Goal: Information Seeking & Learning: Learn about a topic

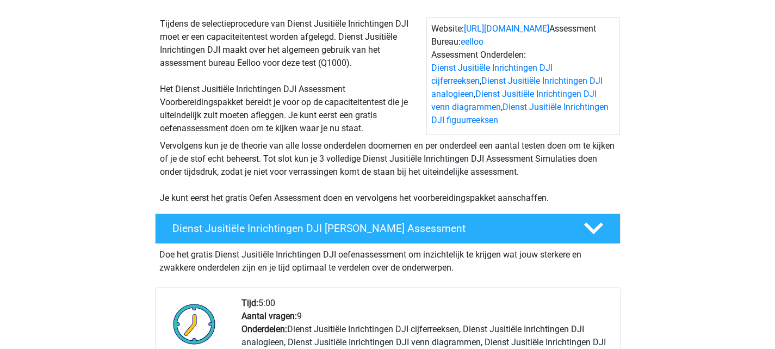
scroll to position [109, 0]
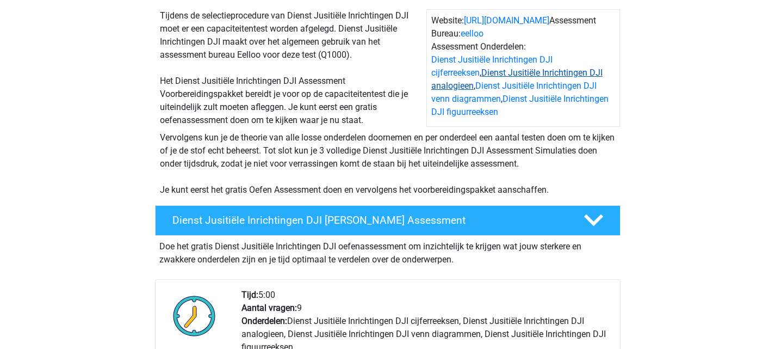
click at [566, 74] on link "Dienst Jusitiële Inrichtingen DJI analogieen" at bounding box center [516, 78] width 171 height 23
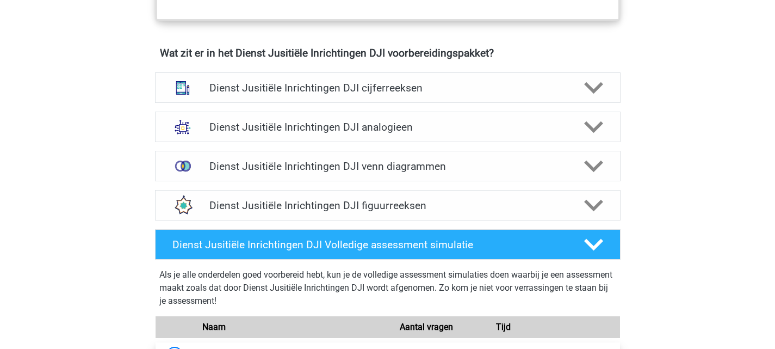
scroll to position [797, 0]
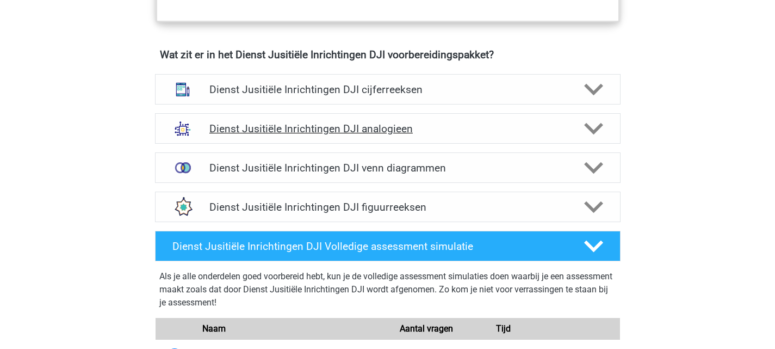
click at [337, 126] on h4 "Dienst Jusitiële Inrichtingen DJI analogieen" at bounding box center [387, 128] width 356 height 13
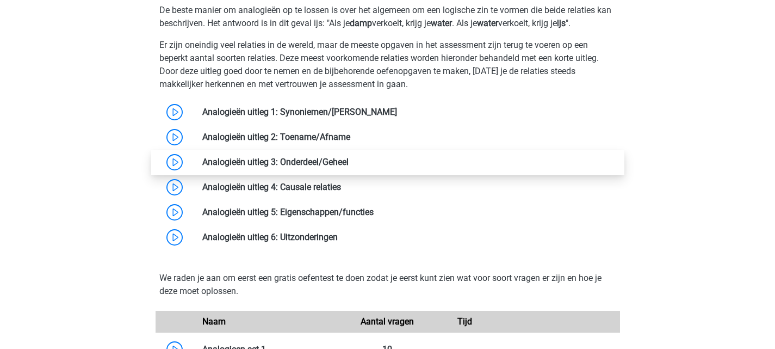
scroll to position [1015, 0]
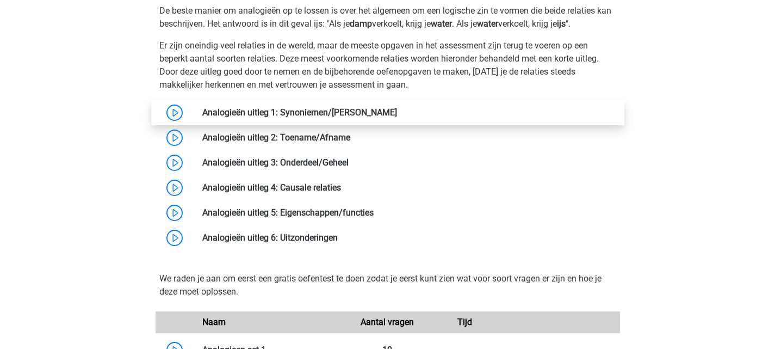
click at [397, 116] on link at bounding box center [397, 112] width 0 height 10
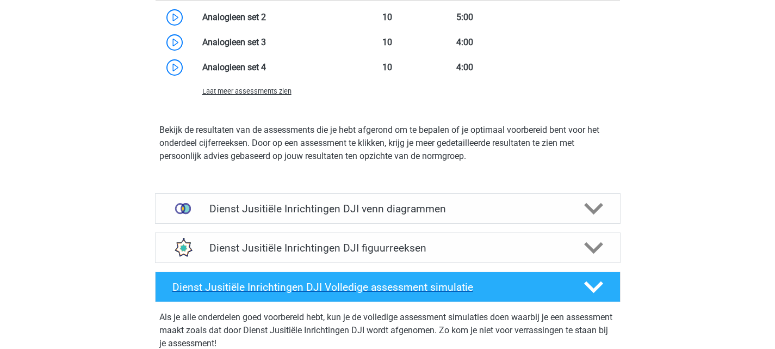
scroll to position [1504, 0]
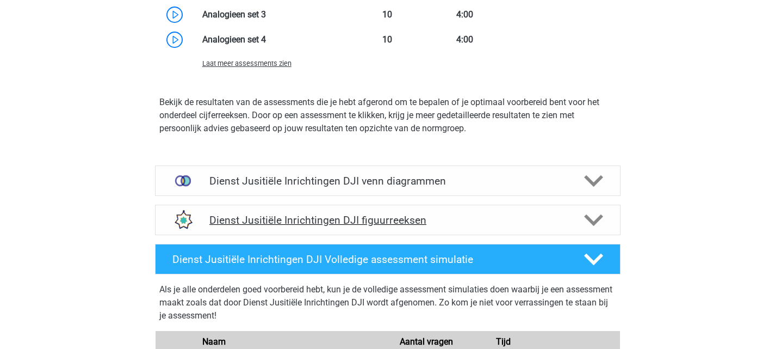
click at [301, 216] on h4 "Dienst Jusitiële Inrichtingen DJI figuurreeksen" at bounding box center [387, 220] width 356 height 13
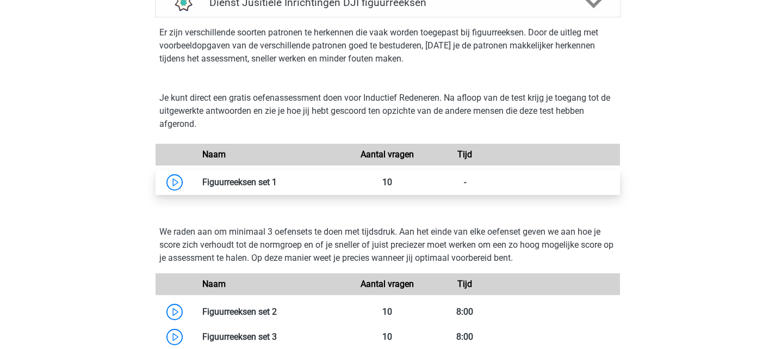
scroll to position [1667, 0]
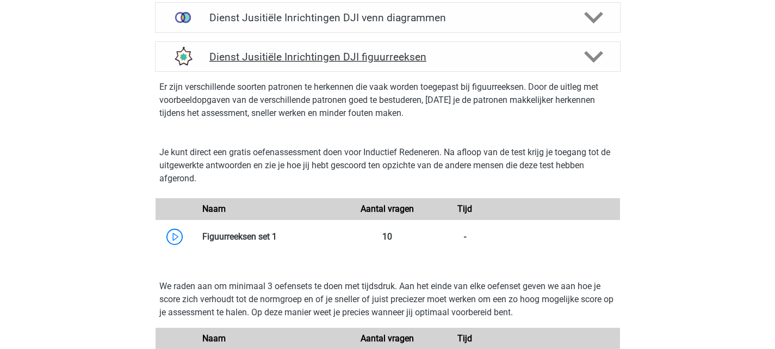
click at [544, 71] on div "Dienst Jusitiële Inrichtingen DJI figuurreeksen" at bounding box center [387, 56] width 465 height 30
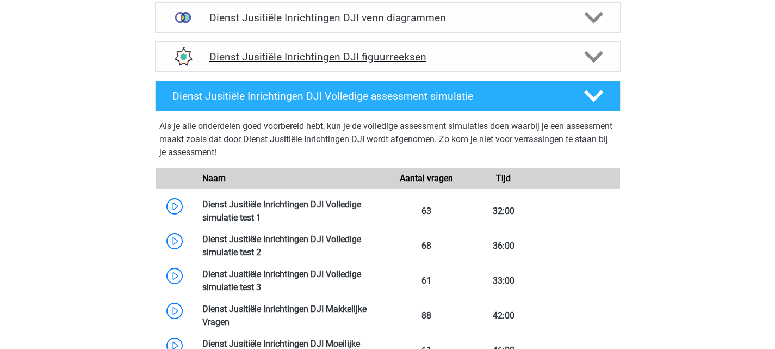
click at [560, 62] on h4 "Dienst Jusitiële Inrichtingen DJI figuurreeksen" at bounding box center [387, 57] width 356 height 13
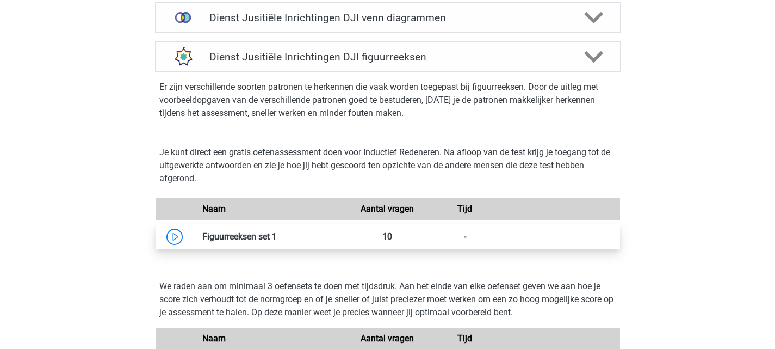
click at [277, 240] on link at bounding box center [277, 236] width 0 height 10
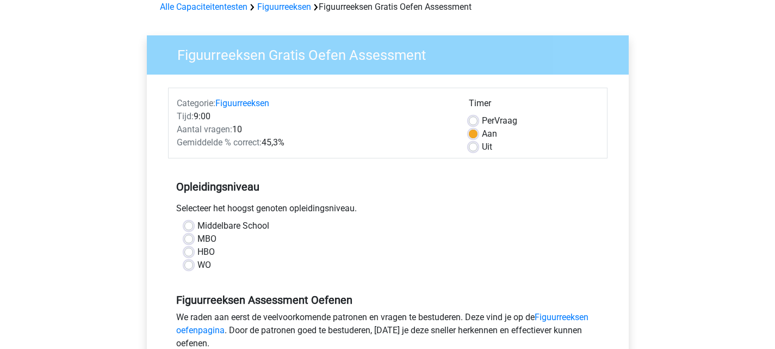
scroll to position [54, 0]
click at [480, 146] on div "Uit" at bounding box center [534, 146] width 130 height 13
click at [482, 146] on label "Uit" at bounding box center [487, 146] width 10 height 13
click at [471, 146] on input "Uit" at bounding box center [473, 145] width 9 height 11
radio input "true"
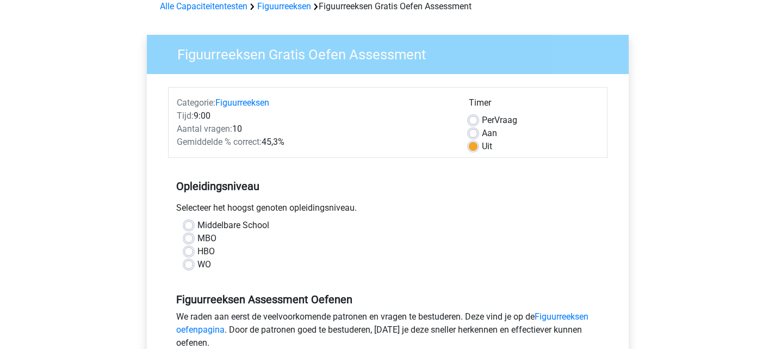
click at [197, 236] on label "MBO" at bounding box center [206, 238] width 19 height 13
click at [193, 236] on input "MBO" at bounding box center [188, 237] width 9 height 11
radio input "true"
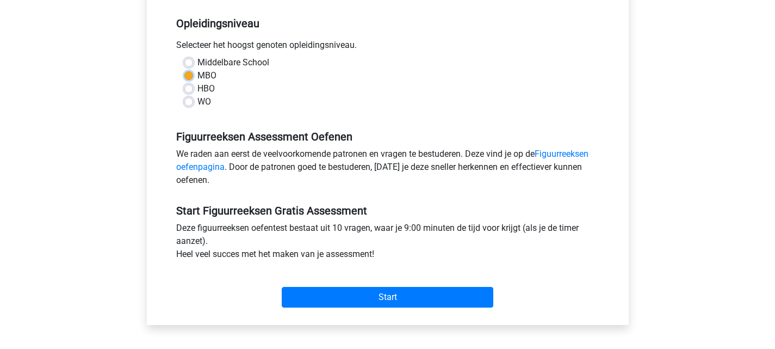
scroll to position [217, 0]
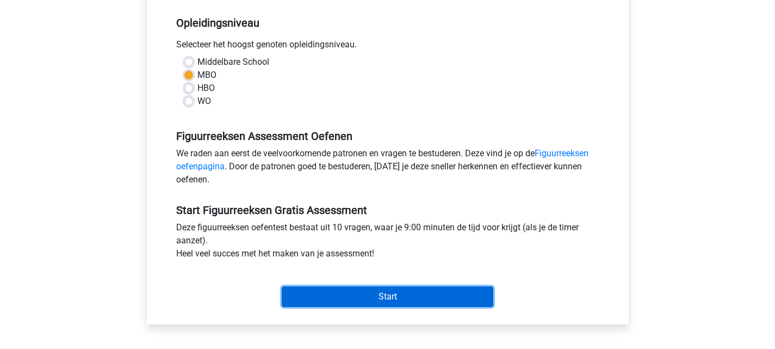
click at [417, 297] on input "Start" at bounding box center [388, 296] width 212 height 21
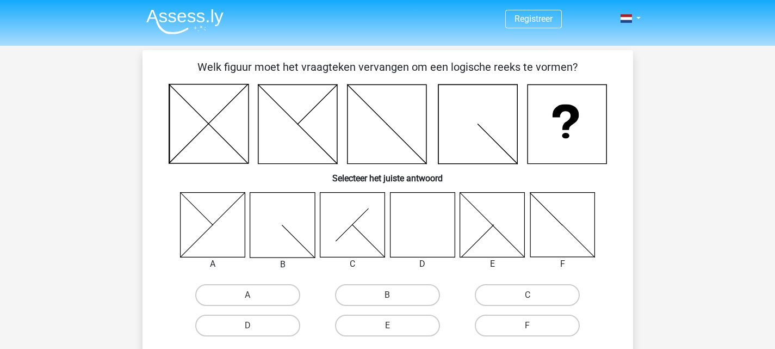
scroll to position [54, 0]
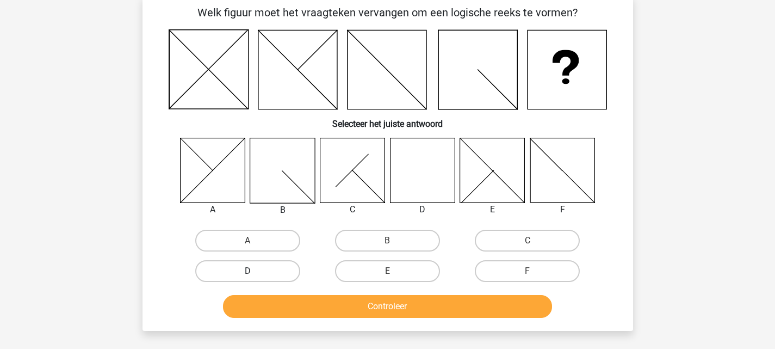
click at [251, 263] on label "D" at bounding box center [247, 271] width 105 height 22
click at [251, 271] on input "D" at bounding box center [250, 274] width 7 height 7
radio input "true"
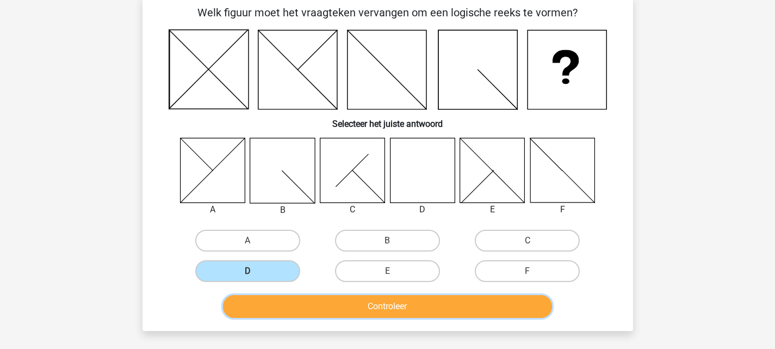
click at [350, 302] on button "Controleer" at bounding box center [387, 306] width 329 height 23
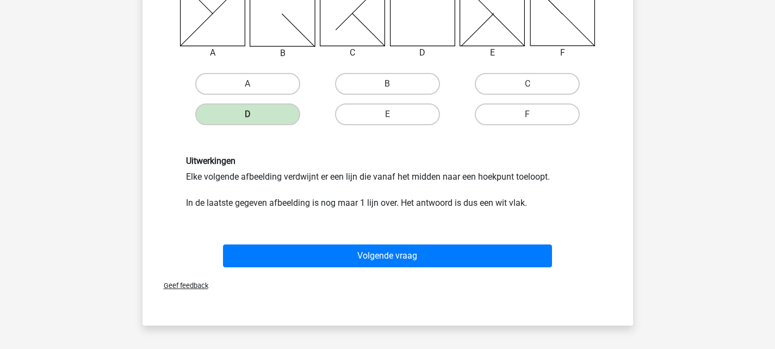
scroll to position [217, 0]
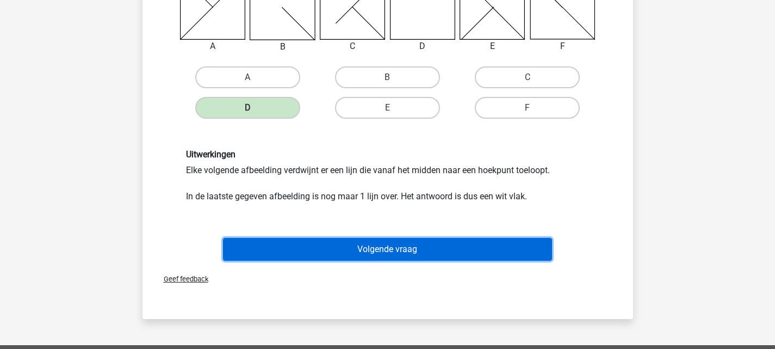
click at [353, 250] on button "Volgende vraag" at bounding box center [387, 249] width 329 height 23
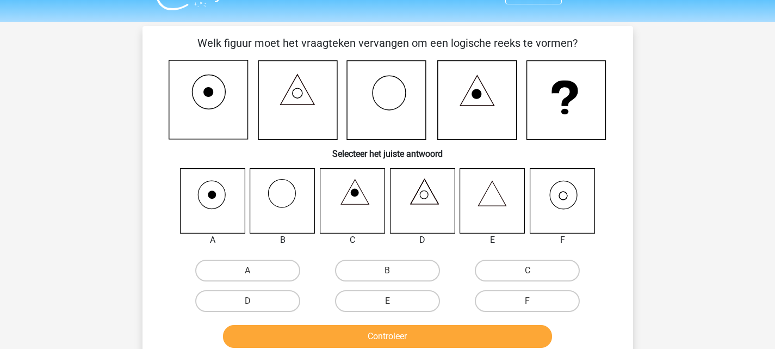
scroll to position [0, 0]
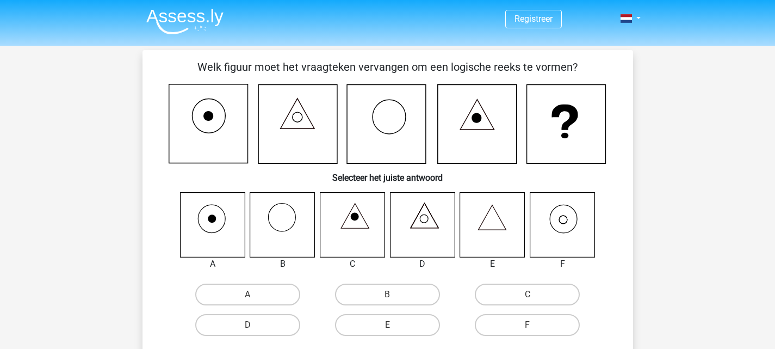
click at [529, 327] on input "F" at bounding box center [530, 328] width 7 height 7
radio input "true"
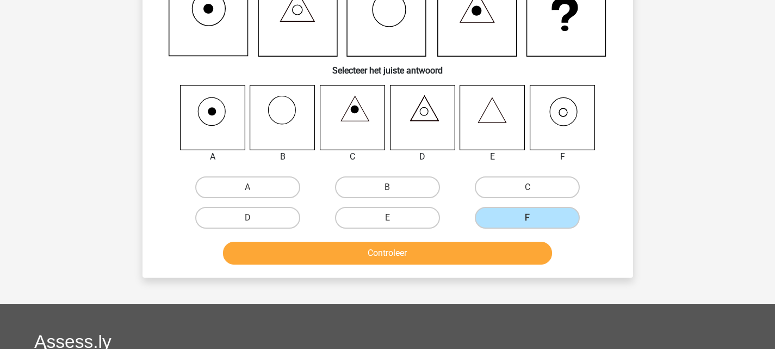
scroll to position [109, 0]
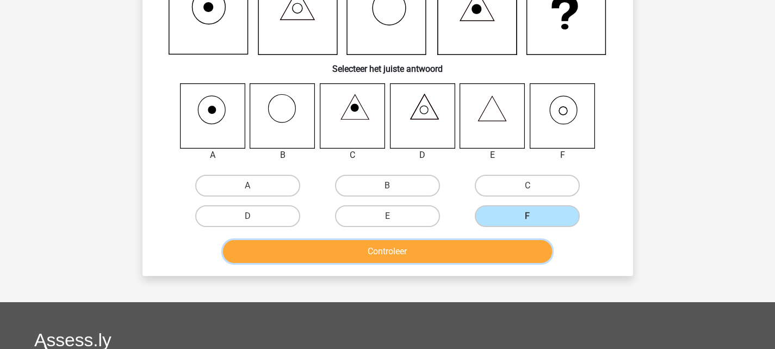
click at [418, 250] on button "Controleer" at bounding box center [387, 251] width 329 height 23
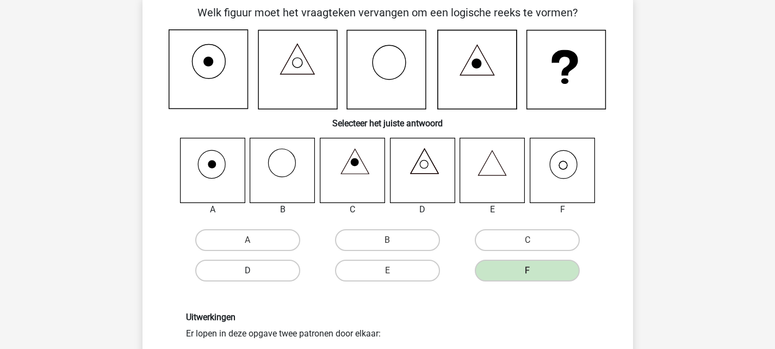
scroll to position [0, 0]
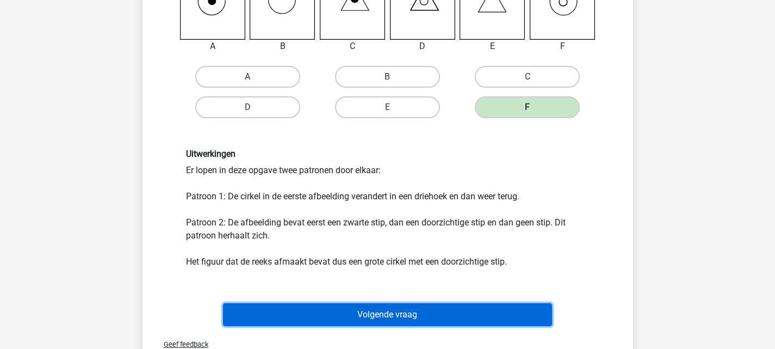
click at [381, 319] on button "Volgende vraag" at bounding box center [387, 314] width 329 height 23
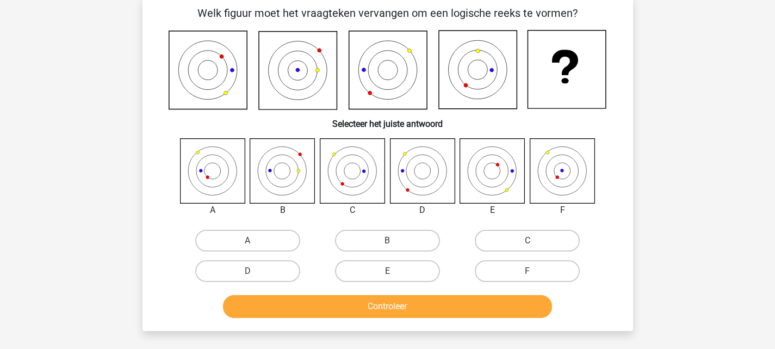
scroll to position [54, 0]
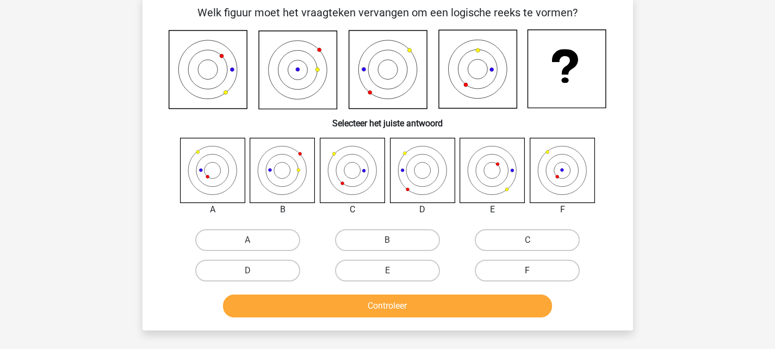
click at [550, 267] on label "F" at bounding box center [527, 270] width 105 height 22
click at [535, 270] on input "F" at bounding box center [530, 273] width 7 height 7
radio input "true"
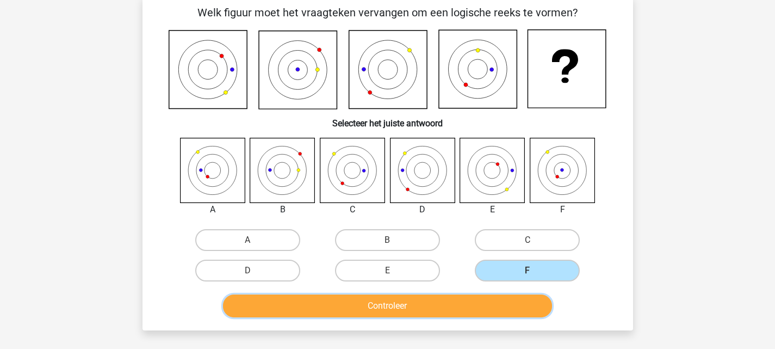
click at [490, 307] on button "Controleer" at bounding box center [387, 305] width 329 height 23
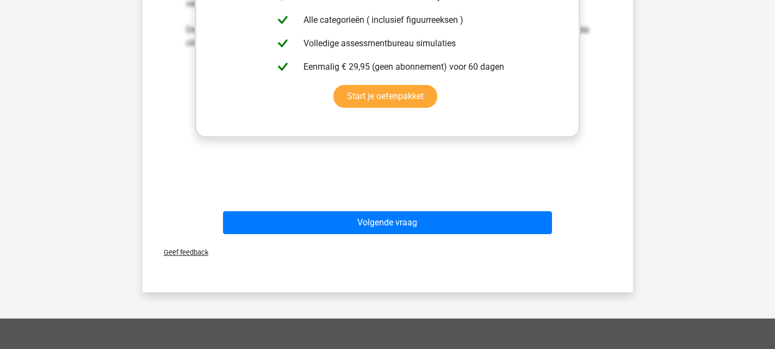
scroll to position [489, 0]
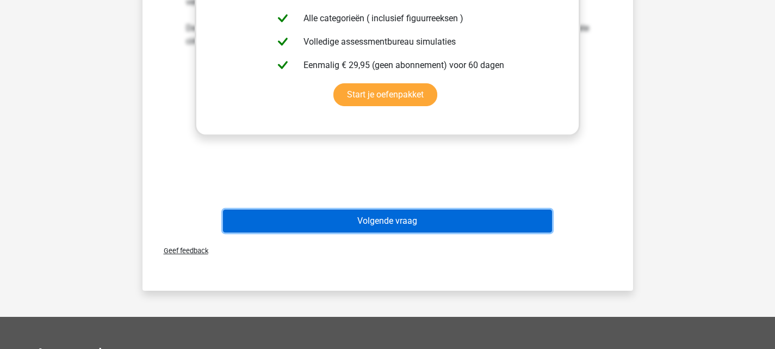
click at [412, 228] on button "Volgende vraag" at bounding box center [387, 220] width 329 height 23
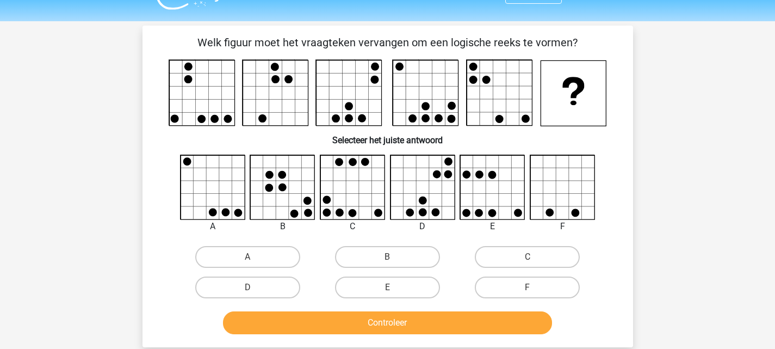
scroll to position [0, 0]
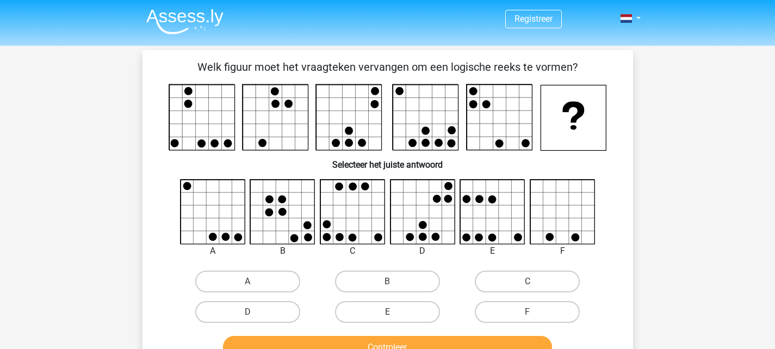
click at [222, 204] on icon at bounding box center [213, 211] width 65 height 65
click at [240, 282] on label "A" at bounding box center [247, 281] width 105 height 22
click at [247, 282] on input "A" at bounding box center [250, 284] width 7 height 7
radio input "true"
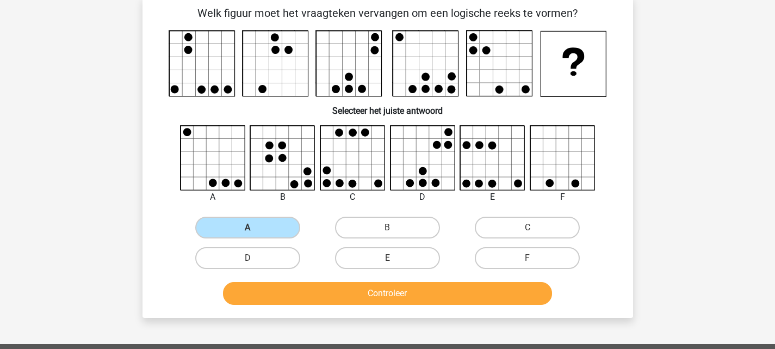
scroll to position [54, 0]
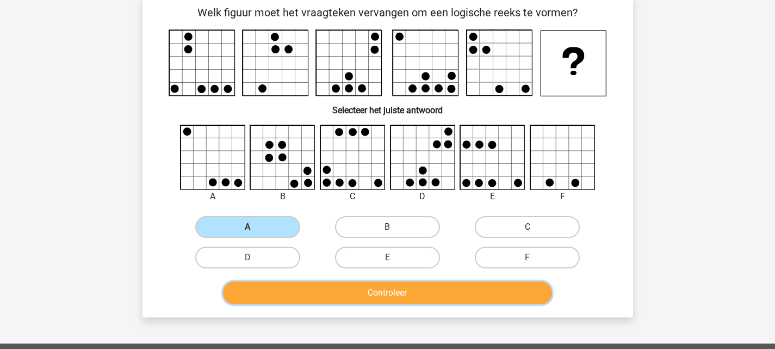
click at [359, 296] on button "Controleer" at bounding box center [387, 292] width 329 height 23
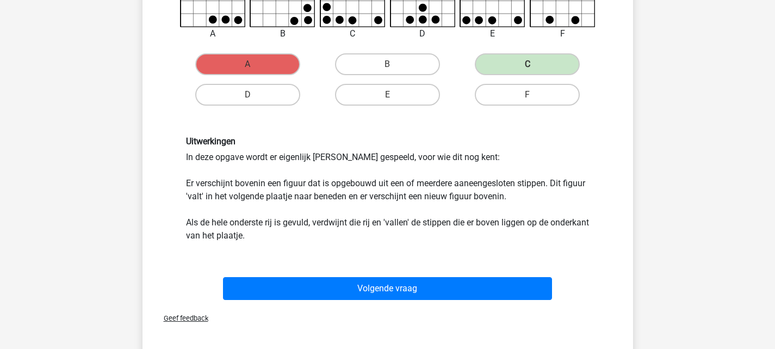
scroll to position [217, 0]
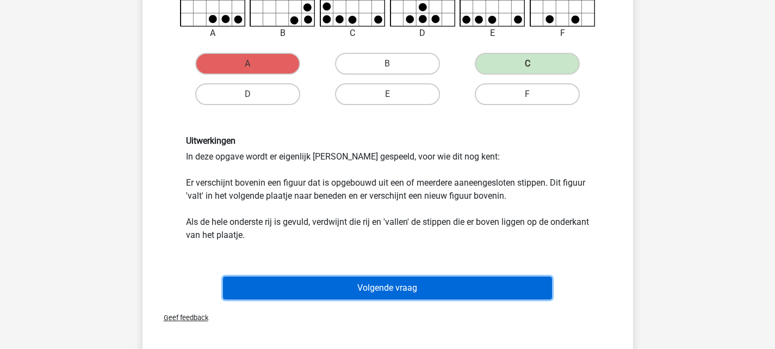
click at [381, 283] on button "Volgende vraag" at bounding box center [387, 287] width 329 height 23
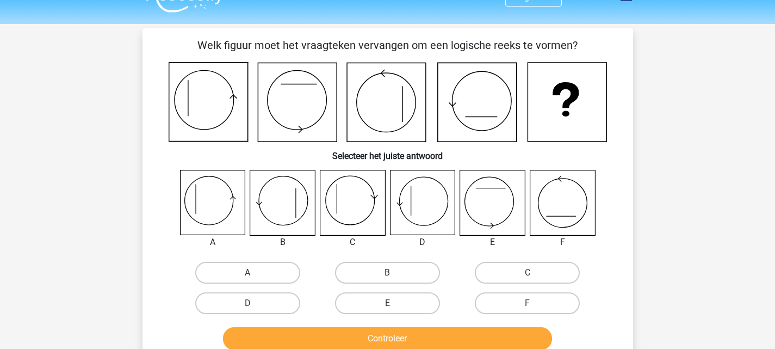
scroll to position [0, 0]
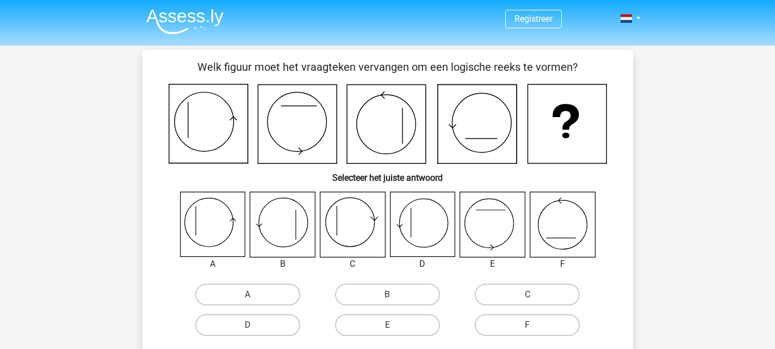
click at [202, 234] on icon at bounding box center [212, 224] width 65 height 65
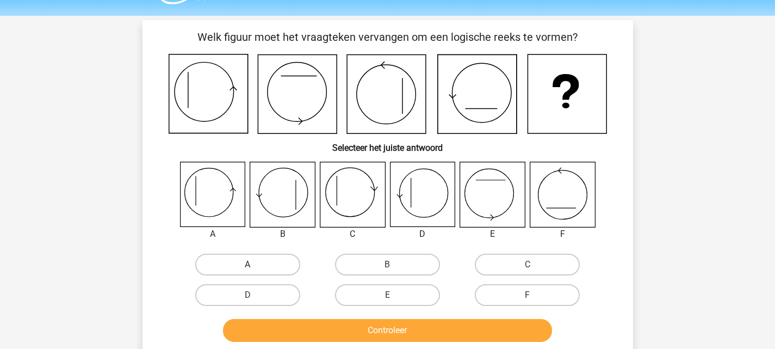
scroll to position [54, 0]
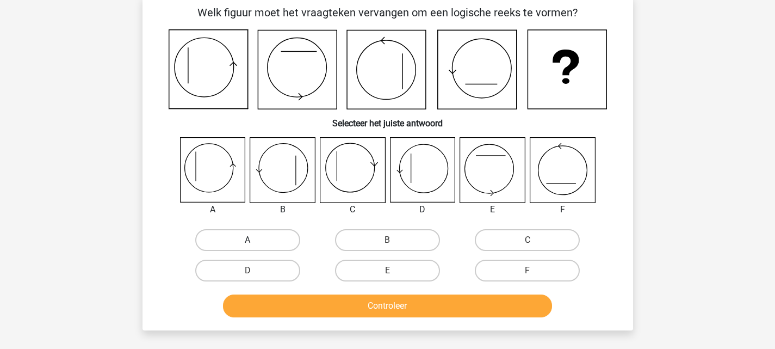
click at [232, 236] on label "A" at bounding box center [247, 240] width 105 height 22
click at [247, 240] on input "A" at bounding box center [250, 243] width 7 height 7
radio input "true"
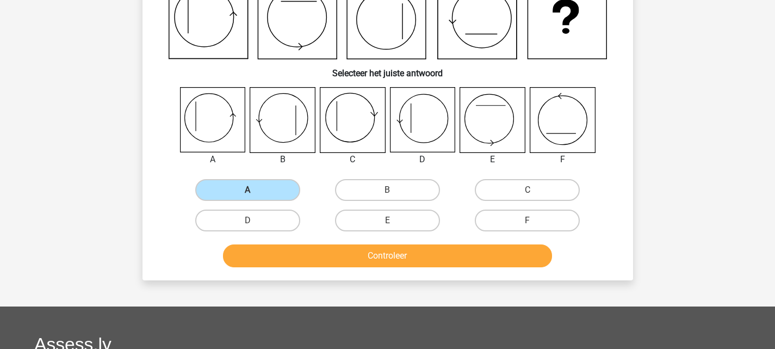
scroll to position [109, 0]
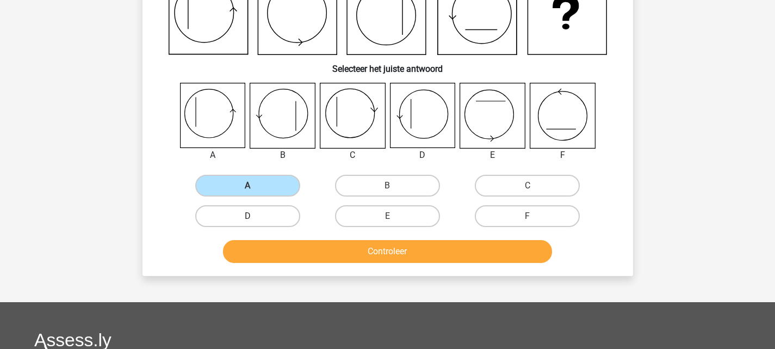
click at [250, 205] on label "D" at bounding box center [247, 216] width 105 height 22
click at [250, 216] on input "D" at bounding box center [250, 219] width 7 height 7
radio input "true"
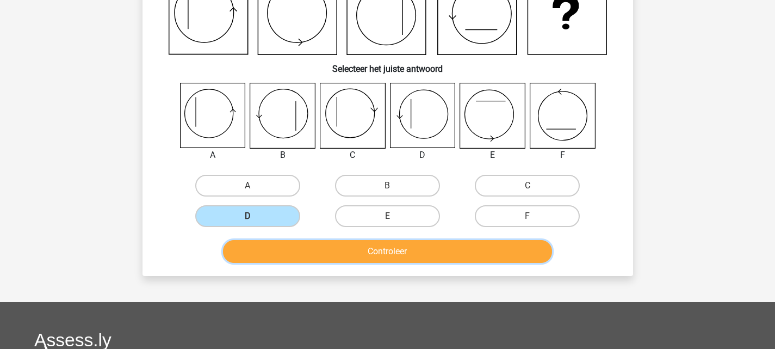
click at [324, 256] on button "Controleer" at bounding box center [387, 251] width 329 height 23
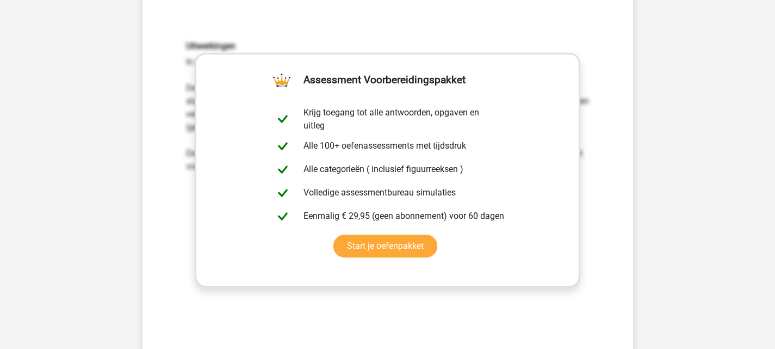
scroll to position [544, 0]
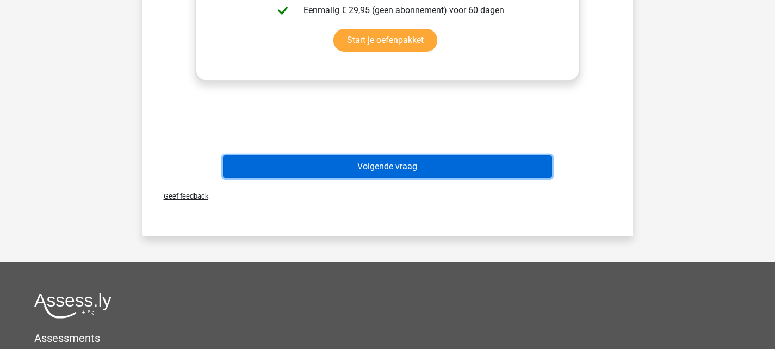
click at [345, 159] on button "Volgende vraag" at bounding box center [387, 166] width 329 height 23
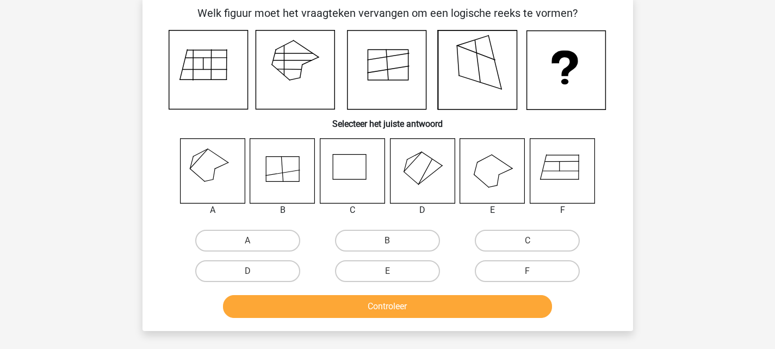
scroll to position [54, 0]
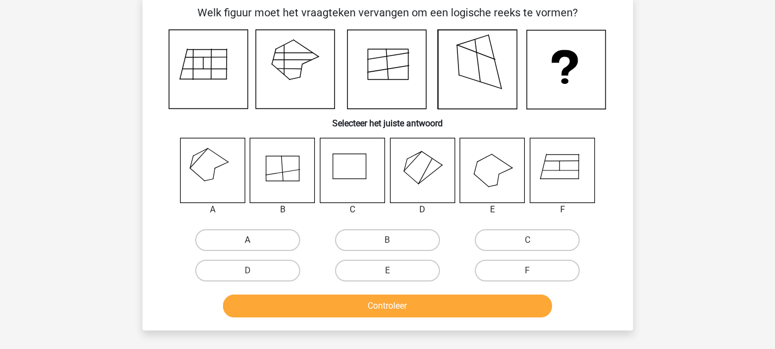
click at [220, 242] on label "A" at bounding box center [247, 240] width 105 height 22
click at [247, 242] on input "A" at bounding box center [250, 243] width 7 height 7
radio input "true"
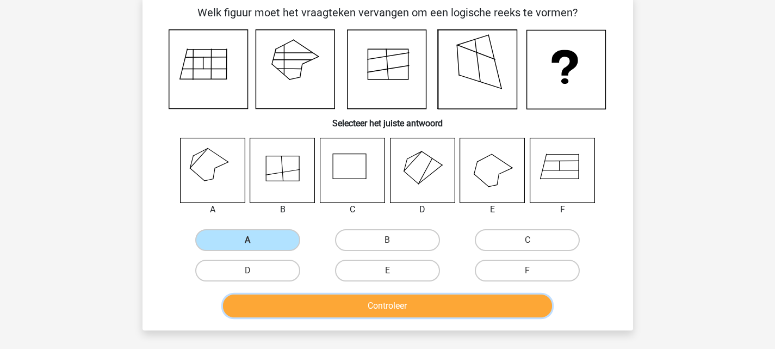
click at [365, 315] on button "Controleer" at bounding box center [387, 305] width 329 height 23
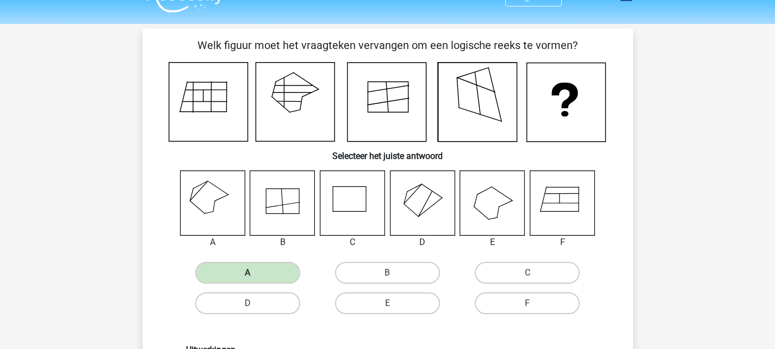
scroll to position [0, 0]
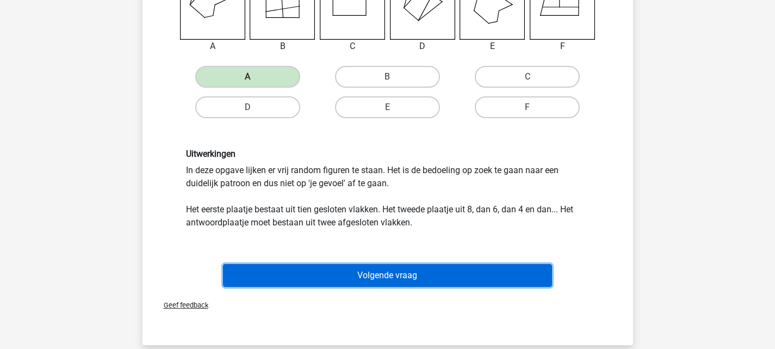
click at [378, 278] on button "Volgende vraag" at bounding box center [387, 275] width 329 height 23
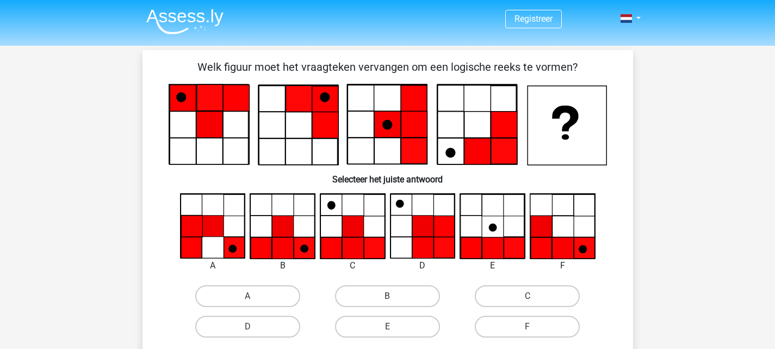
click at [336, 289] on div "B" at bounding box center [387, 296] width 131 height 22
click at [372, 296] on label "B" at bounding box center [387, 296] width 105 height 22
click at [387, 296] on input "B" at bounding box center [390, 299] width 7 height 7
radio input "true"
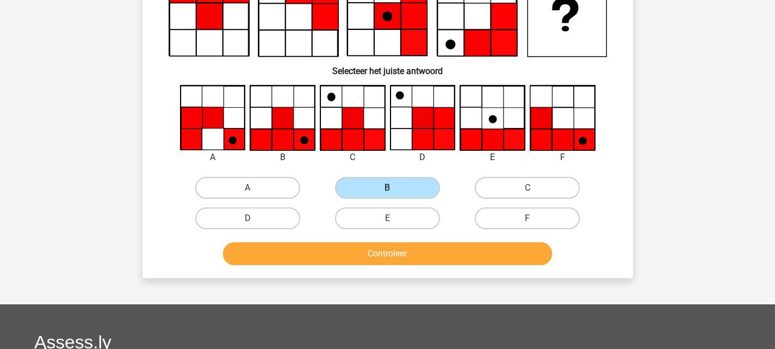
scroll to position [109, 0]
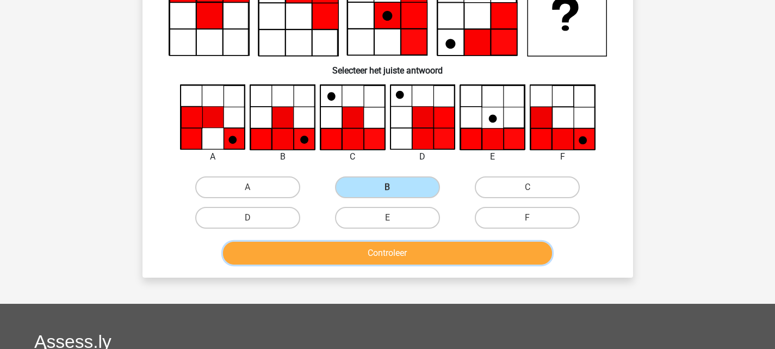
click at [431, 260] on button "Controleer" at bounding box center [387, 252] width 329 height 23
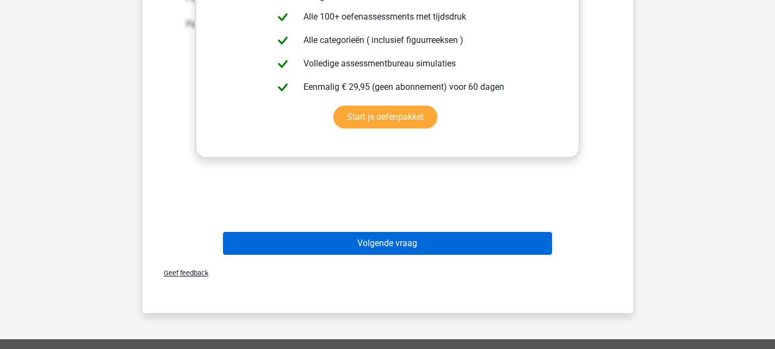
scroll to position [326, 0]
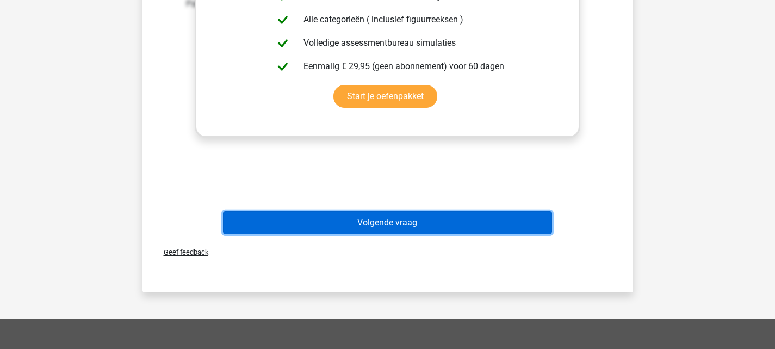
click at [373, 220] on button "Volgende vraag" at bounding box center [387, 222] width 329 height 23
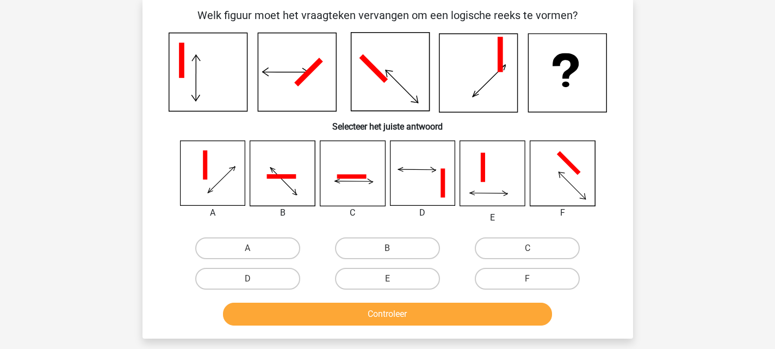
scroll to position [54, 0]
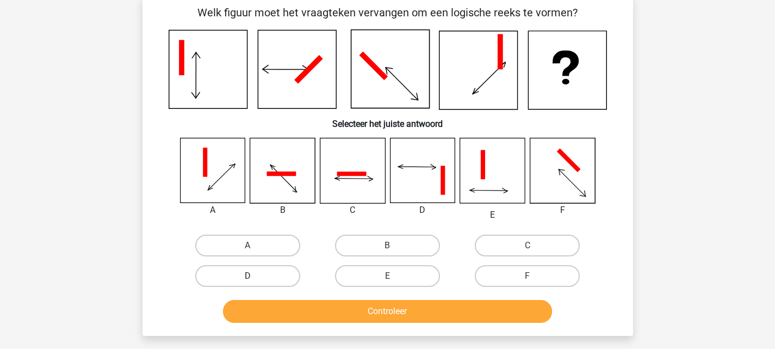
click at [278, 275] on label "D" at bounding box center [247, 276] width 105 height 22
click at [254, 276] on input "D" at bounding box center [250, 279] width 7 height 7
radio input "true"
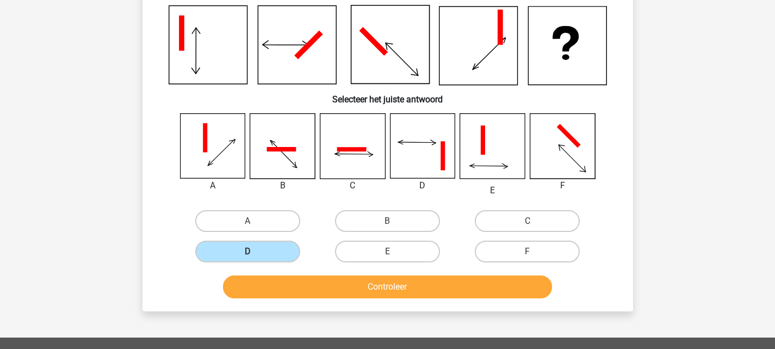
scroll to position [109, 0]
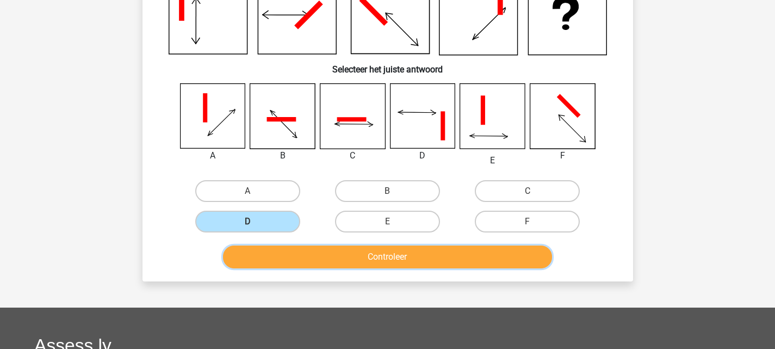
click at [358, 254] on button "Controleer" at bounding box center [387, 256] width 329 height 23
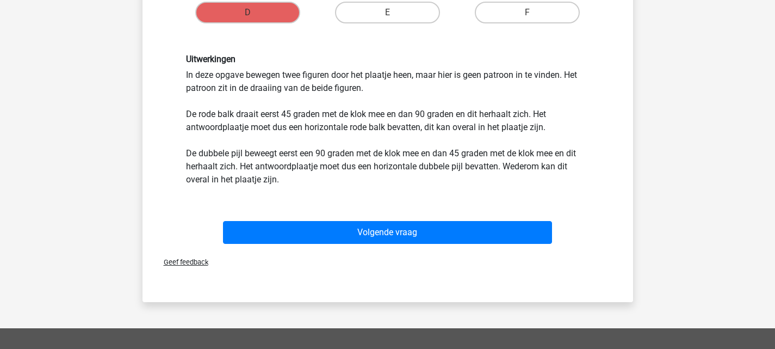
scroll to position [326, 0]
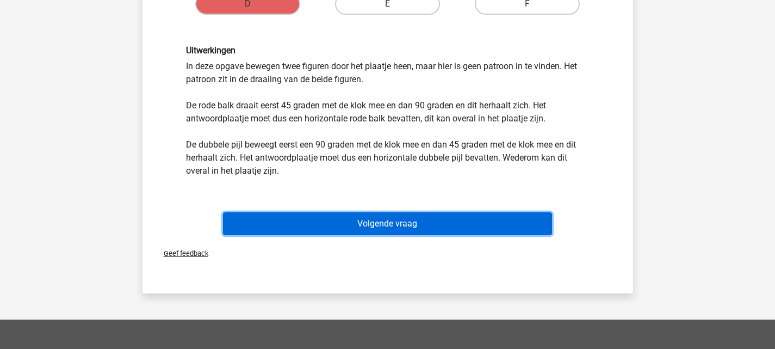
click at [380, 218] on button "Volgende vraag" at bounding box center [387, 223] width 329 height 23
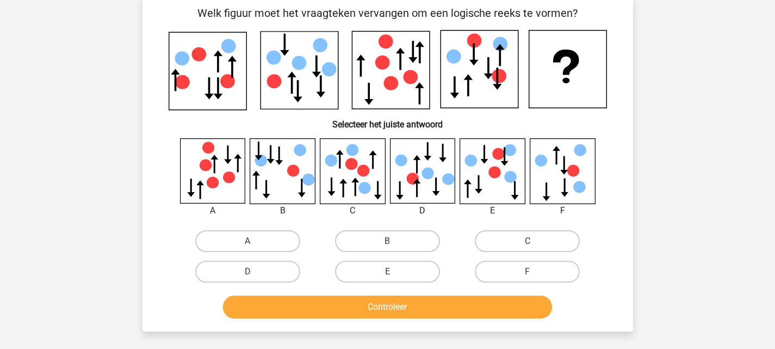
scroll to position [54, 0]
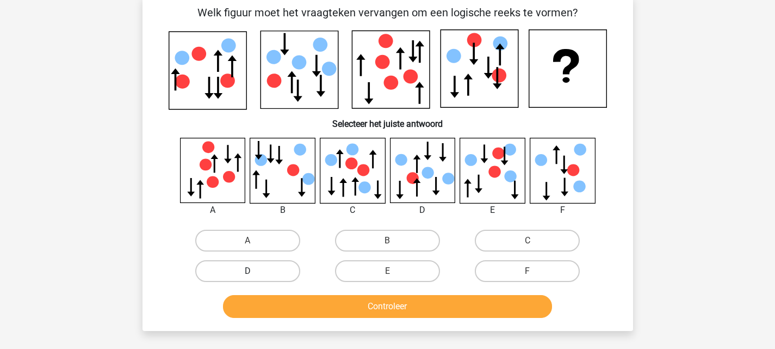
click at [247, 274] on label "D" at bounding box center [247, 271] width 105 height 22
click at [247, 274] on input "D" at bounding box center [250, 274] width 7 height 7
radio input "true"
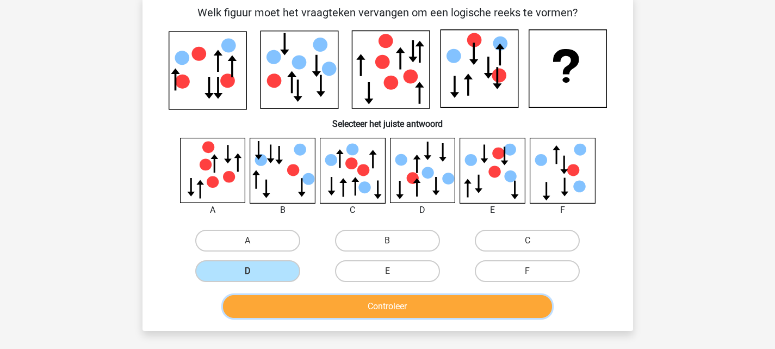
click at [363, 306] on button "Controleer" at bounding box center [387, 306] width 329 height 23
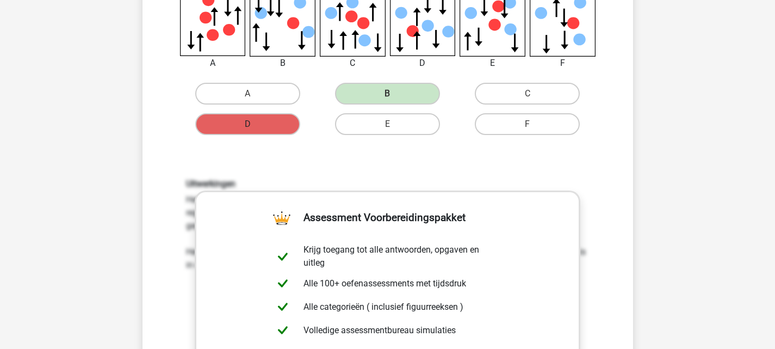
scroll to position [0, 0]
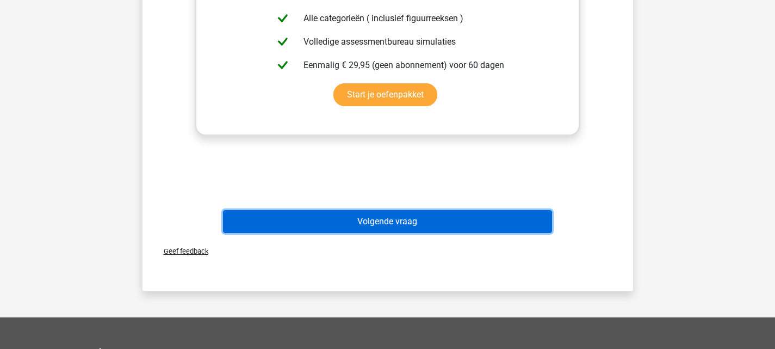
click at [364, 222] on button "Volgende vraag" at bounding box center [387, 221] width 329 height 23
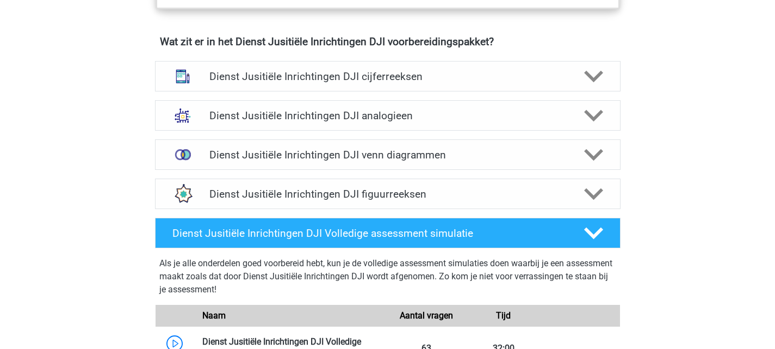
scroll to position [816, 0]
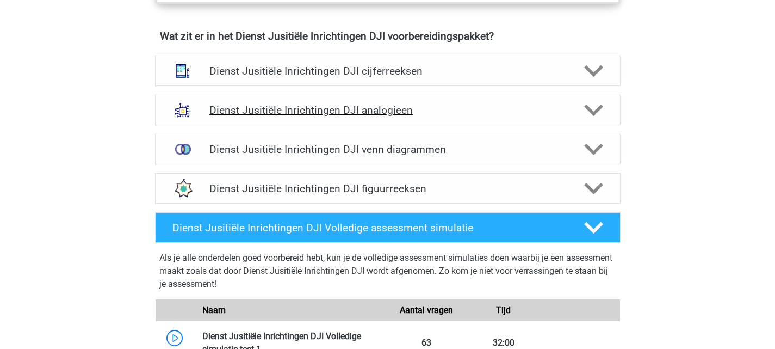
click at [332, 115] on h4 "Dienst Jusitiële Inrichtingen DJI analogieen" at bounding box center [387, 110] width 356 height 13
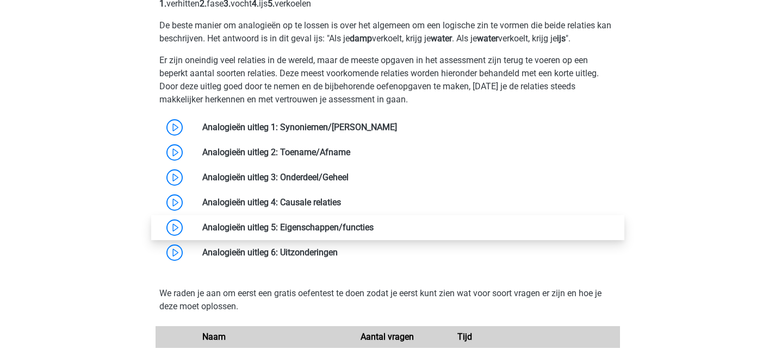
scroll to position [1033, 0]
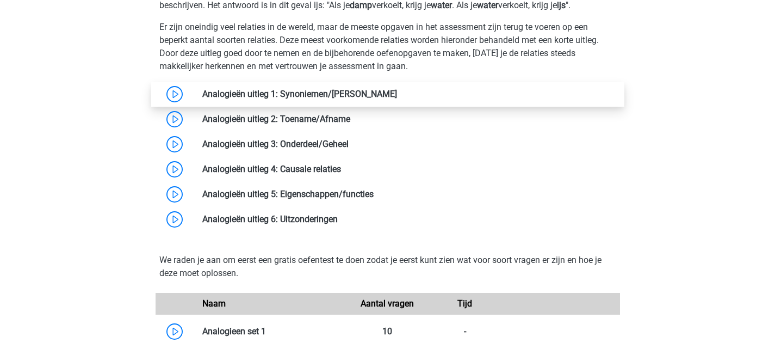
click at [397, 90] on link at bounding box center [397, 94] width 0 height 10
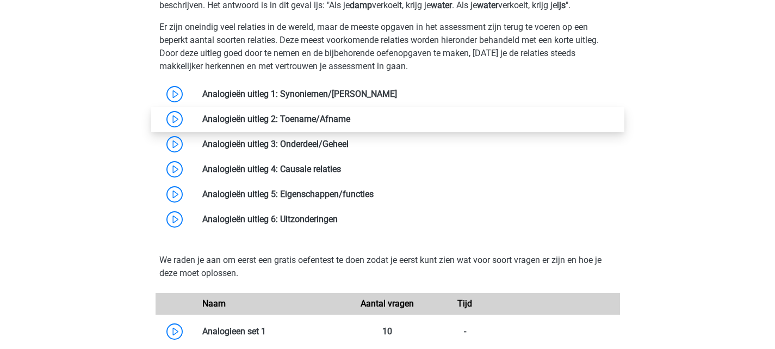
click at [350, 123] on link at bounding box center [350, 119] width 0 height 10
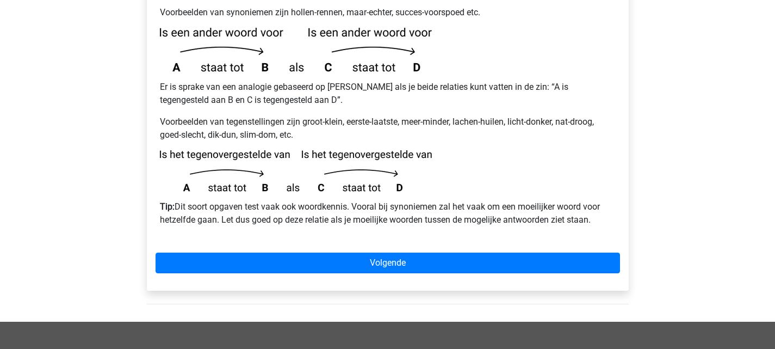
scroll to position [163, 0]
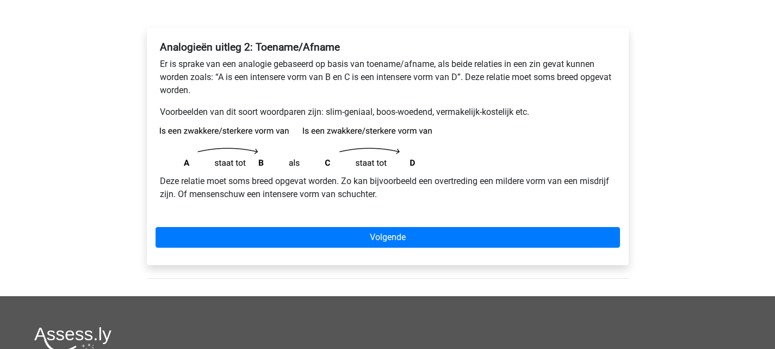
scroll to position [163, 0]
